Goal: Information Seeking & Learning: Learn about a topic

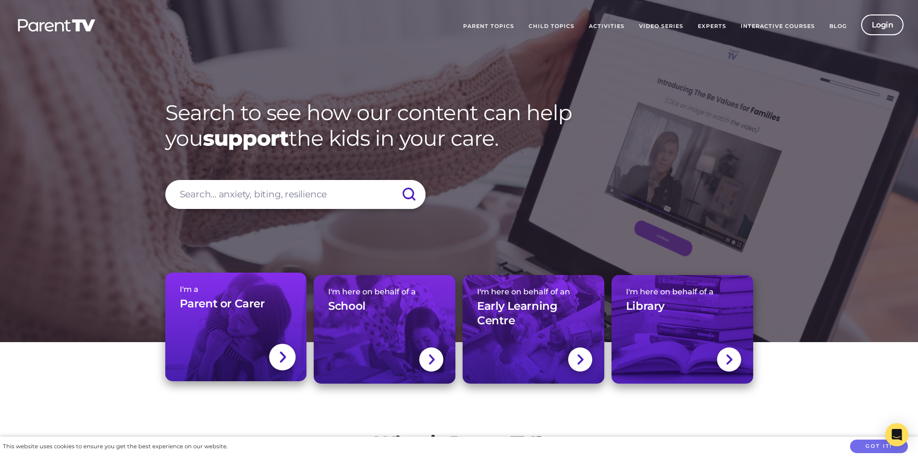
click at [247, 338] on link "I'm a Parent or Carer" at bounding box center [236, 326] width 142 height 108
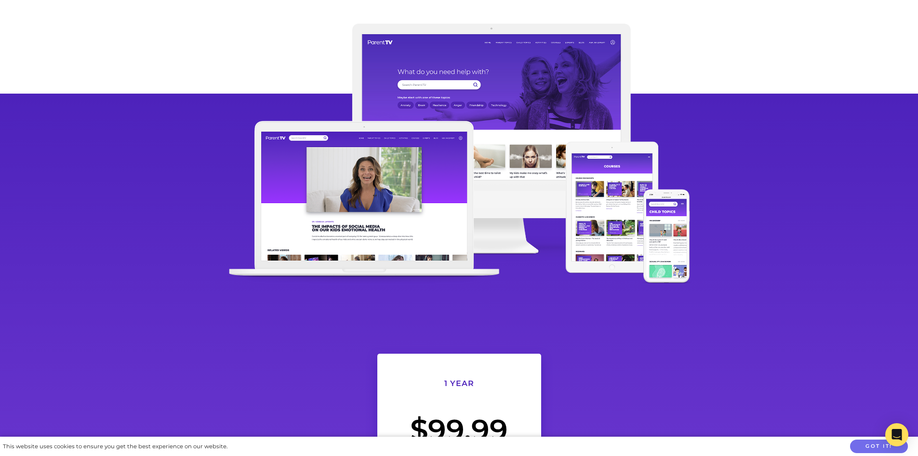
scroll to position [3375, 0]
